Goal: Communication & Community: Answer question/provide support

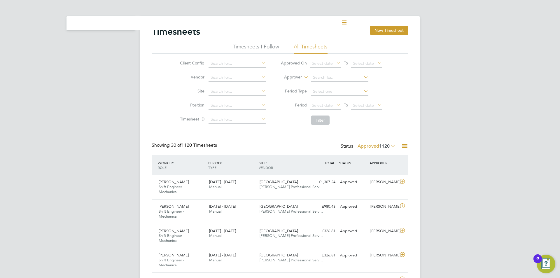
click at [311, 47] on li "All Timesheets" at bounding box center [311, 48] width 34 height 11
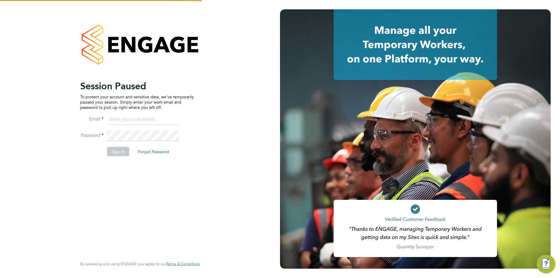
type input "steve.shine@trevettgroup.com"
click at [119, 153] on button "Sign In" at bounding box center [118, 151] width 22 height 9
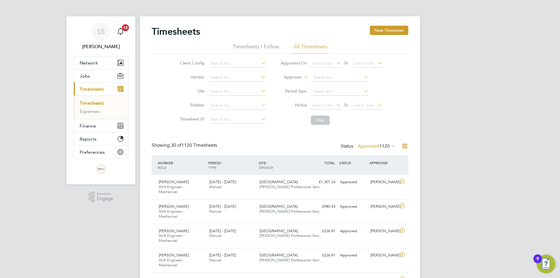
click at [304, 47] on li "All Timesheets" at bounding box center [311, 48] width 34 height 11
click at [386, 145] on span "1120" at bounding box center [384, 146] width 11 height 6
click at [378, 171] on li "Submitted" at bounding box center [369, 173] width 27 height 8
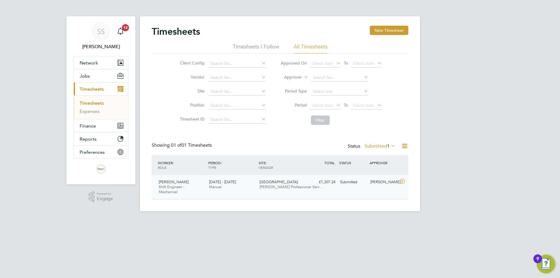
click at [170, 186] on span "Shift Engineer - Mechanical" at bounding box center [172, 189] width 26 height 10
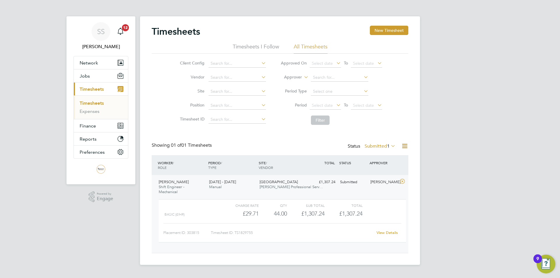
click at [386, 233] on link "View Details" at bounding box center [387, 232] width 21 height 5
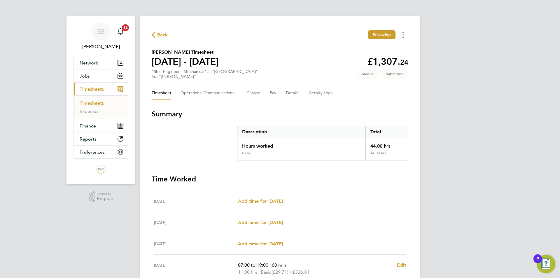
click at [403, 33] on circle "Timesheets Menu" at bounding box center [403, 32] width 1 height 1
click at [253, 94] on button "Charge" at bounding box center [254, 93] width 14 height 14
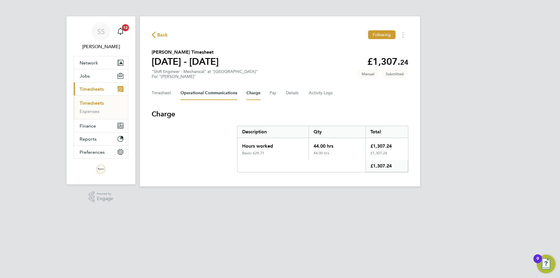
click at [223, 94] on Communications-tab "Operational Communications" at bounding box center [209, 93] width 57 height 14
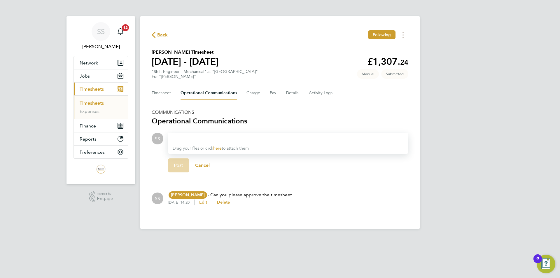
click at [187, 136] on div at bounding box center [288, 138] width 231 height 7
click at [158, 53] on h2 "Andrzej Szymczak's Timesheet" at bounding box center [185, 52] width 67 height 7
copy h2 "Andrzej"
drag, startPoint x: 238, startPoint y: 140, endPoint x: 235, endPoint y: 140, distance: 3.2
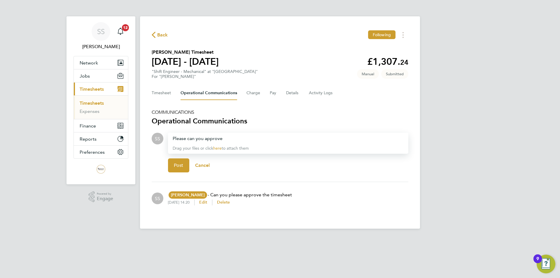
click at [238, 140] on div "Please can you approve" at bounding box center [288, 138] width 231 height 7
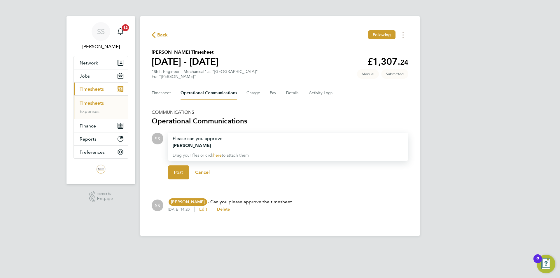
click at [231, 138] on div "Please can you approve Andrzej" at bounding box center [288, 142] width 231 height 14
click at [182, 147] on h2 "Andrzej" at bounding box center [288, 145] width 231 height 7
click at [180, 171] on span "Post" at bounding box center [179, 173] width 10 height 6
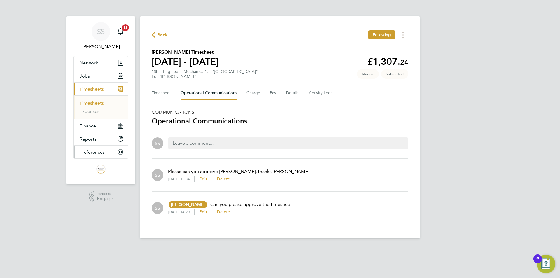
click at [126, 153] on button "Preferences" at bounding box center [101, 152] width 54 height 13
click at [74, 83] on button "Current page: Timesheets" at bounding box center [101, 89] width 54 height 13
